Goal: Navigation & Orientation: Find specific page/section

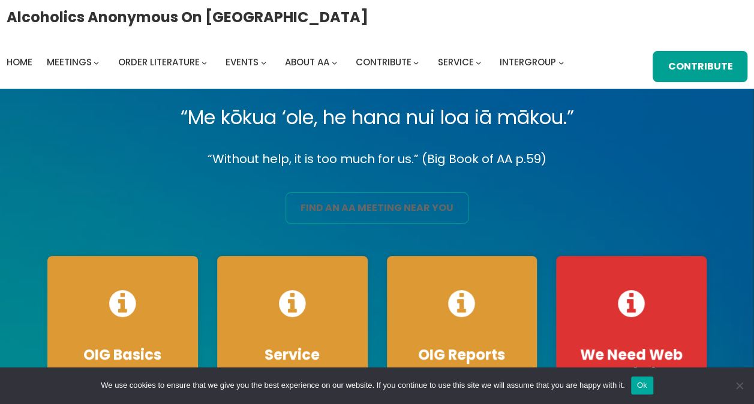
click at [328, 195] on link "find an aa meeting near you" at bounding box center [376, 207] width 183 height 31
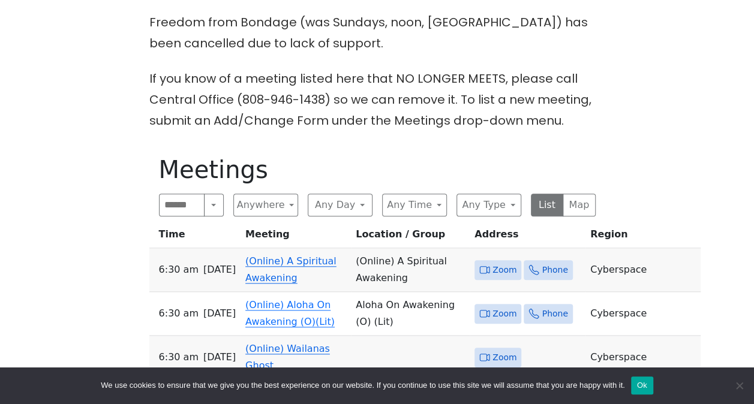
scroll to position [480, 0]
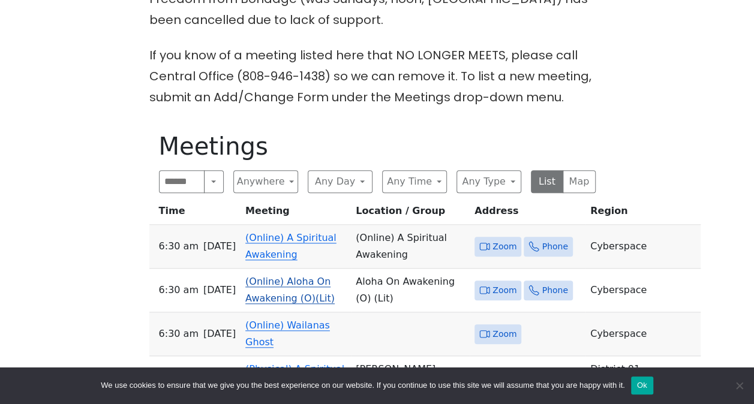
click at [295, 276] on link "(Online) Aloha On Awakening (O)(Lit)" at bounding box center [289, 290] width 89 height 28
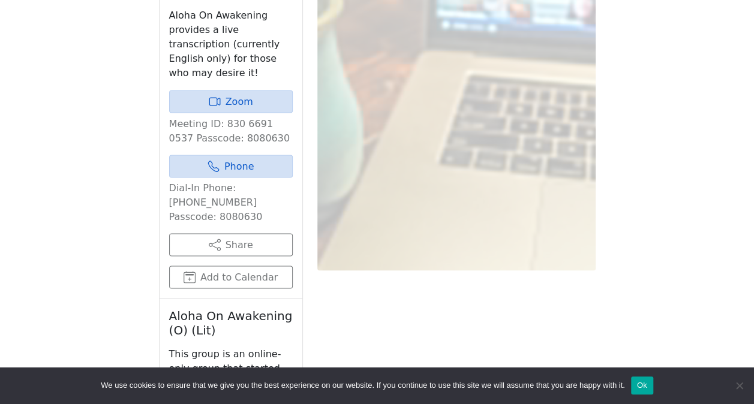
scroll to position [1180, 0]
